Goal: Information Seeking & Learning: Learn about a topic

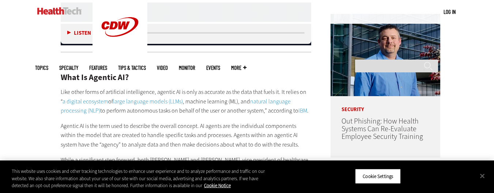
scroll to position [609, 0]
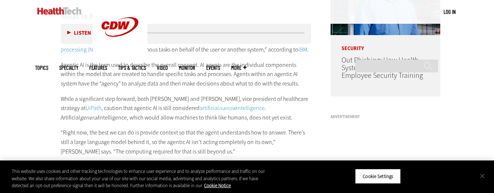
click at [482, 174] on button "Close" at bounding box center [482, 176] width 16 height 16
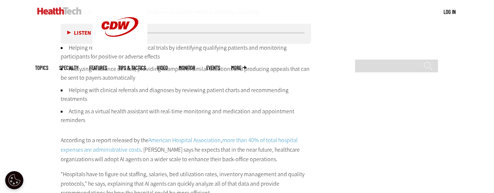
scroll to position [1035, 0]
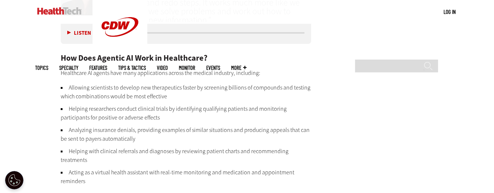
drag, startPoint x: 61, startPoint y: 54, endPoint x: 94, endPoint y: 179, distance: 128.5
click at [353, 115] on main "Home » Artificial Intelligence Close New AI Research From CDW See how IT leader…" at bounding box center [247, 8] width 424 height 1612
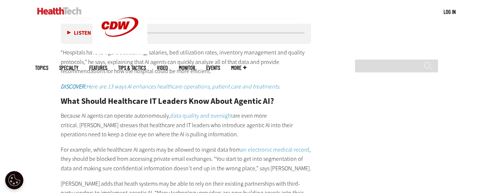
scroll to position [1340, 0]
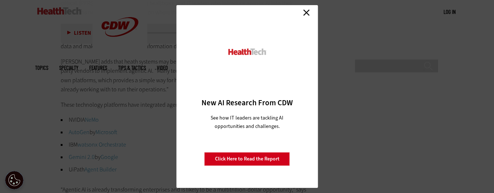
click at [305, 11] on link "Close" at bounding box center [306, 12] width 11 height 11
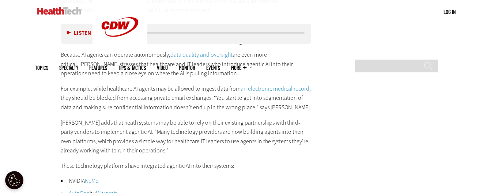
scroll to position [1218, 0]
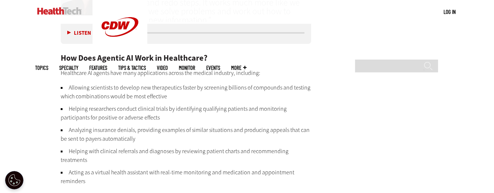
click at [343, 80] on main "Home » Artificial Intelligence Close New AI Research From CDW See how IT leader…" at bounding box center [247, 8] width 424 height 1612
click at [333, 84] on main "Home » Artificial Intelligence Close New AI Research From CDW See how IT leader…" at bounding box center [247, 8] width 424 height 1612
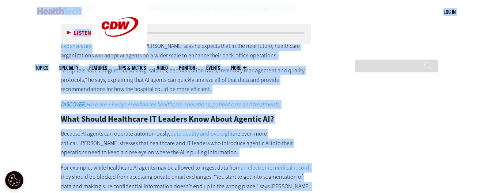
scroll to position [1194, 0]
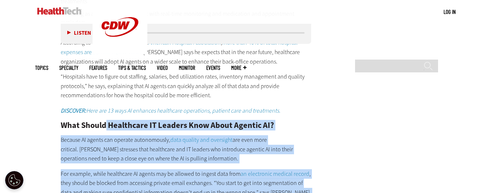
drag, startPoint x: 169, startPoint y: 149, endPoint x: 105, endPoint y: 122, distance: 69.6
click at [105, 122] on div "How Does Agentic AI Work in Healthcare? Healthcare AI agents have many applicat…" at bounding box center [186, 126] width 251 height 463
copy div "Healthcare IT Leaders Know About Agentic AI? Because AI agents can operate auto…"
click at [298, 103] on div "How Does Agentic AI Work in Healthcare? Healthcare AI agents have many applicat…" at bounding box center [186, 126] width 251 height 463
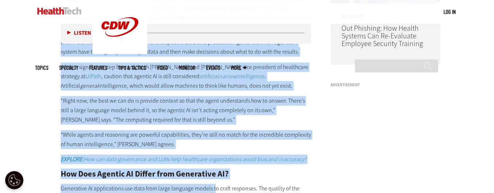
scroll to position [644, 0]
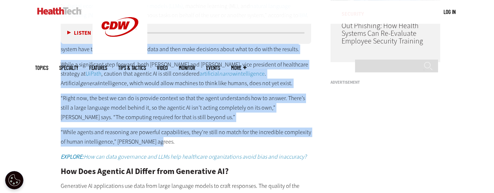
drag, startPoint x: 60, startPoint y: 90, endPoint x: 203, endPoint y: 143, distance: 152.3
click at [203, 143] on div "What Is Agentic AI? Like other forms of artificial intelligence, agentic AI is …" at bounding box center [186, 154] width 251 height 382
copy div "Loremip DO si ame cons adip el seddoeiu tem incidid utlabor. ET dolore mag ali …"
